Goal: Complete application form

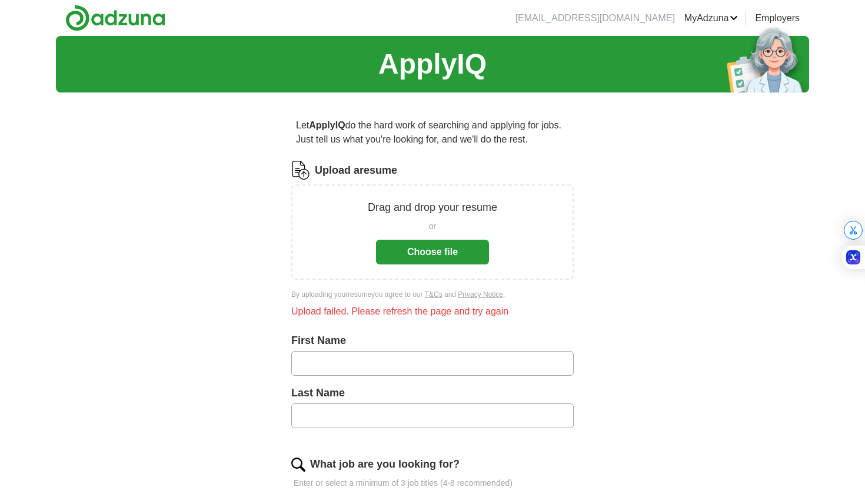
click at [431, 256] on button "Choose file" at bounding box center [432, 252] width 113 height 25
click at [448, 254] on button "Choose file" at bounding box center [432, 252] width 113 height 25
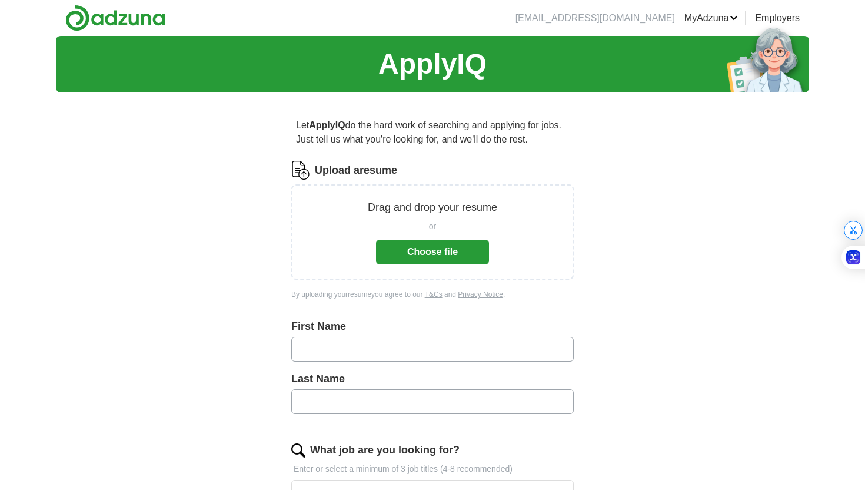
click at [458, 249] on button "Choose file" at bounding box center [432, 252] width 113 height 25
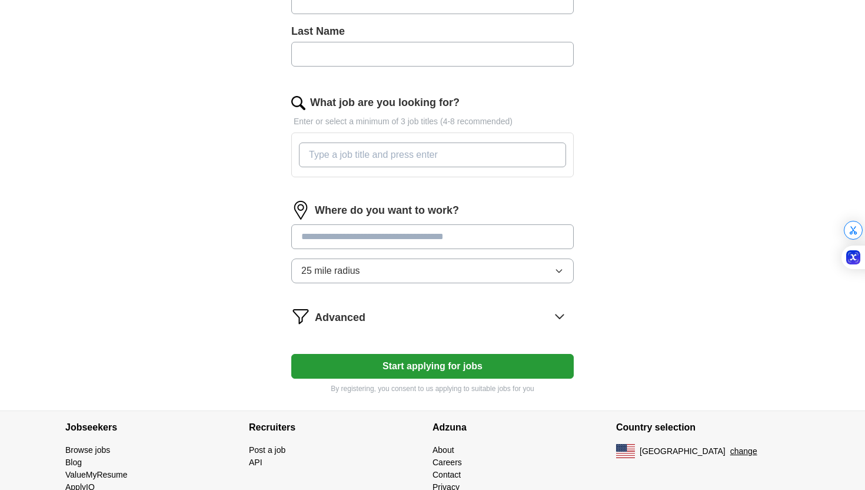
scroll to position [401, 0]
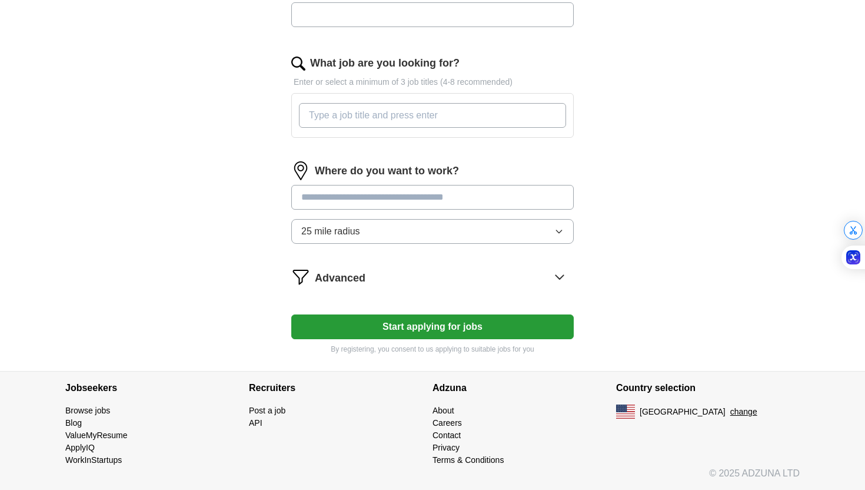
click at [439, 327] on button "Start applying for jobs" at bounding box center [432, 326] width 283 height 25
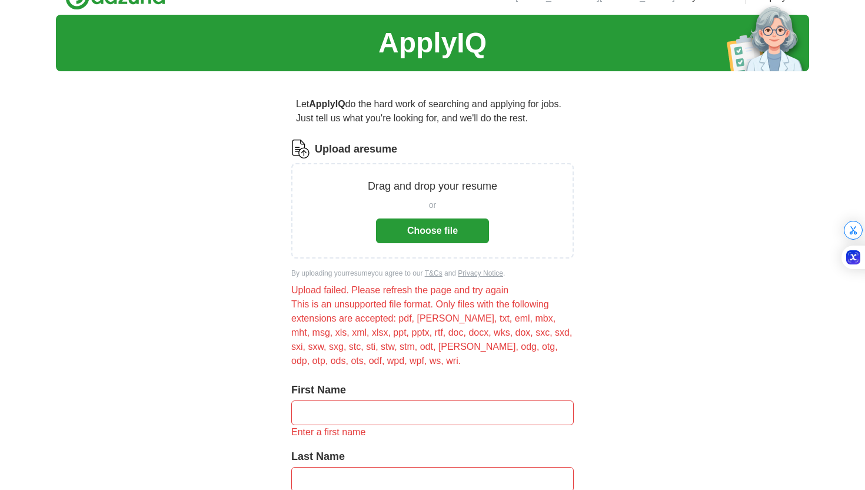
scroll to position [0, 0]
